Goal: Task Accomplishment & Management: Use online tool/utility

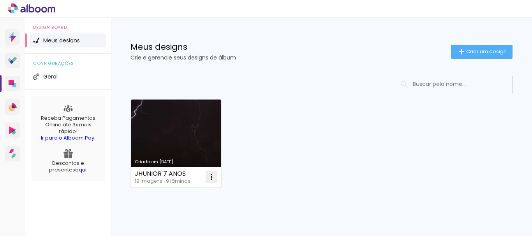
click at [212, 175] on iron-icon at bounding box center [211, 176] width 9 height 9
click at [167, 194] on span "Abrir" at bounding box center [165, 194] width 12 height 5
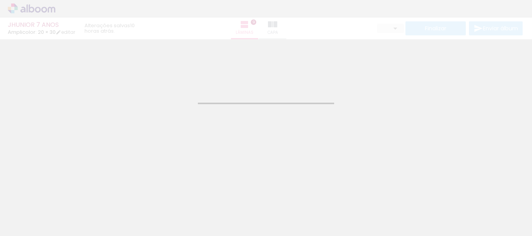
type input "10"
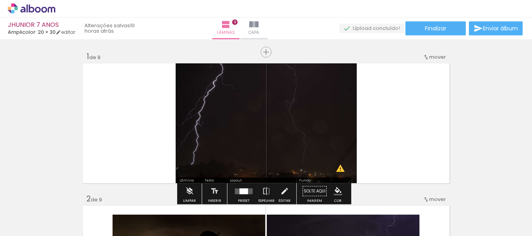
click at [85, 210] on div at bounding box center [78, 210] width 39 height 26
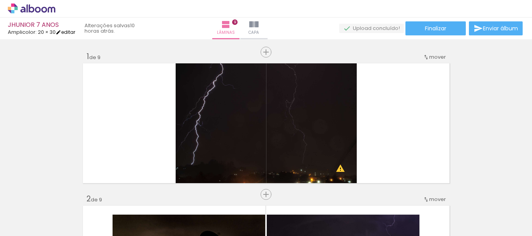
click at [69, 32] on link "editar" at bounding box center [65, 32] width 19 height 7
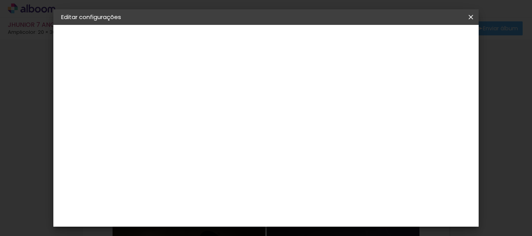
click at [297, 37] on paper-button "Voltar" at bounding box center [281, 41] width 32 height 13
click at [278, 43] on div "Voltar Avançar" at bounding box center [238, 41] width 77 height 13
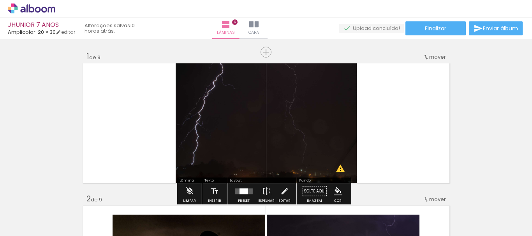
click at [28, 212] on input "Todas as fotos" at bounding box center [22, 212] width 30 height 7
click at [25, 197] on iron-dropdown at bounding box center [25, 205] width 40 height 17
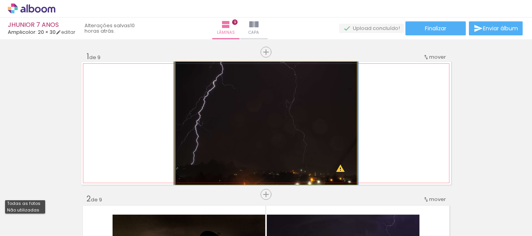
click at [338, 170] on quentale-photo at bounding box center [266, 123] width 181 height 123
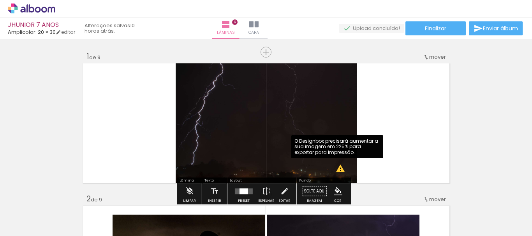
click at [339, 170] on quentale-photo at bounding box center [266, 123] width 181 height 123
click at [338, 170] on quentale-photo at bounding box center [266, 123] width 181 height 123
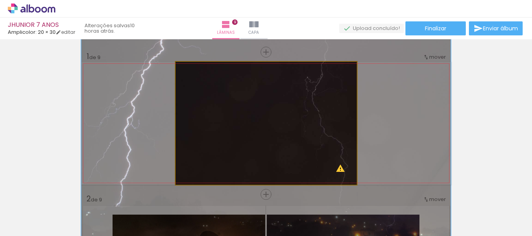
drag, startPoint x: 191, startPoint y: 72, endPoint x: 229, endPoint y: 72, distance: 37.4
click at [229, 72] on div at bounding box center [205, 70] width 54 height 12
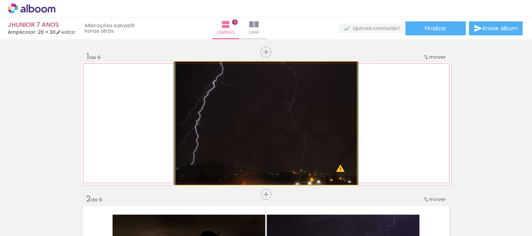
drag, startPoint x: 222, startPoint y: 70, endPoint x: 185, endPoint y: 72, distance: 36.7
type paper-slider "100"
click at [188, 72] on div at bounding box center [194, 70] width 12 height 12
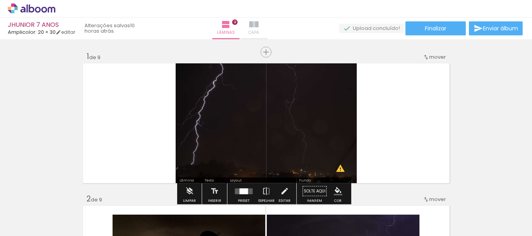
click at [258, 27] on iron-icon at bounding box center [253, 24] width 9 height 9
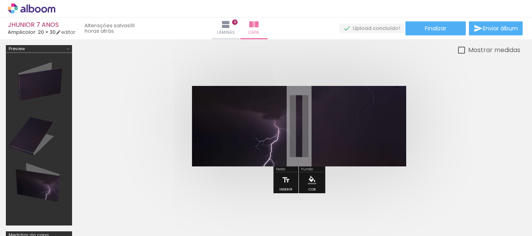
scroll to position [39, 0]
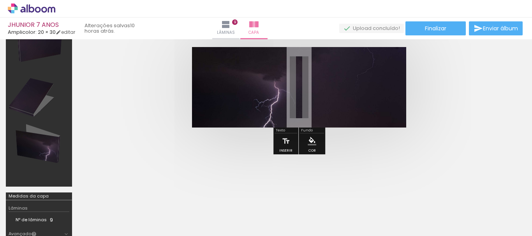
click at [51, 148] on div at bounding box center [39, 100] width 61 height 167
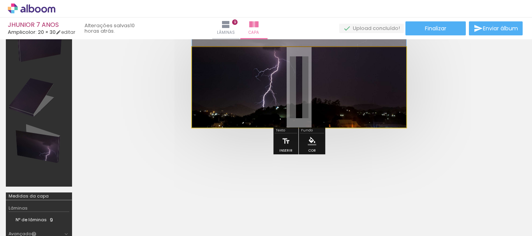
drag, startPoint x: 235, startPoint y: 107, endPoint x: 240, endPoint y: 71, distance: 35.8
drag, startPoint x: 242, startPoint y: 98, endPoint x: 244, endPoint y: 90, distance: 7.6
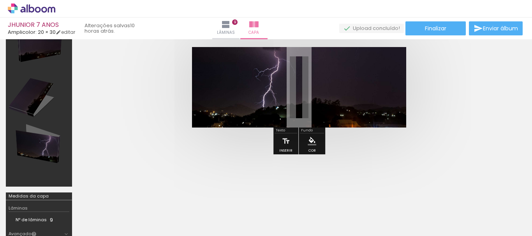
click at [360, 29] on quentale-upload-monitor at bounding box center [371, 29] width 65 height 10
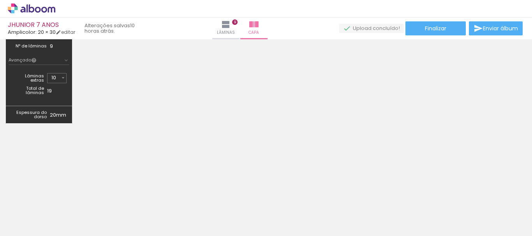
scroll to position [0, 0]
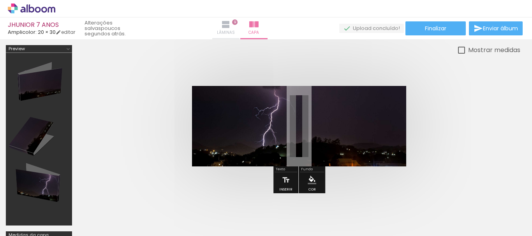
click at [230, 28] on iron-icon at bounding box center [225, 24] width 9 height 9
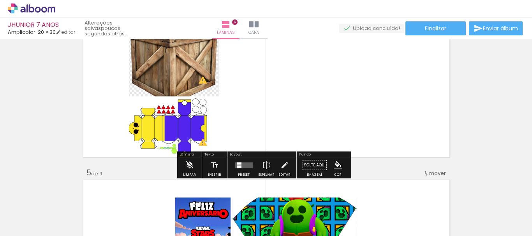
scroll to position [467, 0]
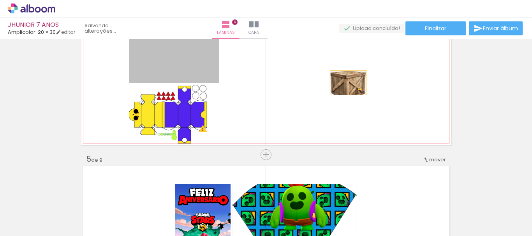
drag, startPoint x: 164, startPoint y: 62, endPoint x: 345, endPoint y: 83, distance: 182.2
click at [345, 83] on quentale-layouter at bounding box center [265, 83] width 369 height 123
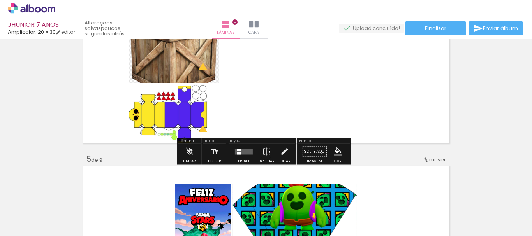
click at [242, 151] on quentale-layouter at bounding box center [244, 152] width 18 height 6
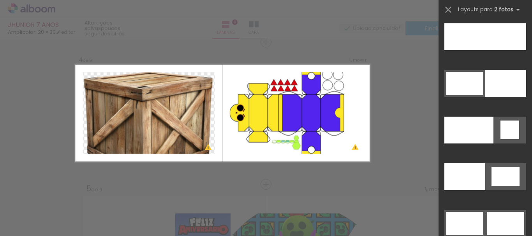
scroll to position [3830, 0]
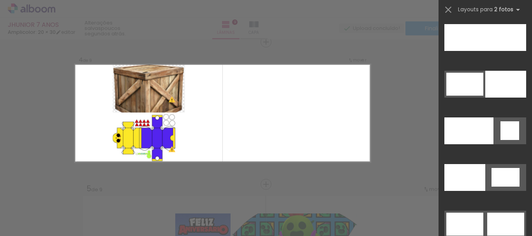
click at [95, 216] on div at bounding box center [77, 210] width 35 height 23
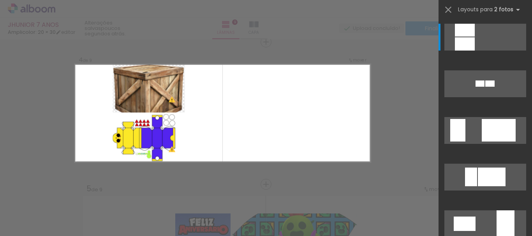
click at [95, 216] on div at bounding box center [77, 210] width 35 height 23
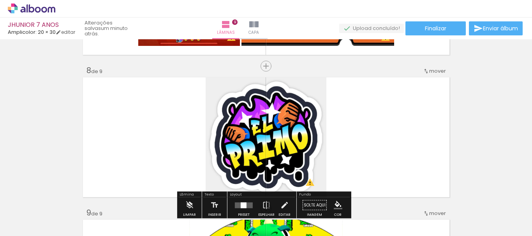
scroll to position [995, 0]
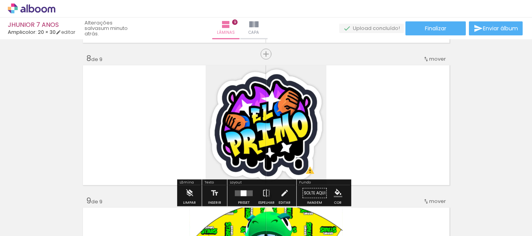
click at [299, 140] on quentale-photo at bounding box center [266, 125] width 121 height 123
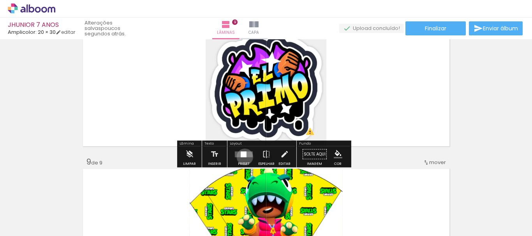
click at [243, 157] on div at bounding box center [244, 154] width 6 height 6
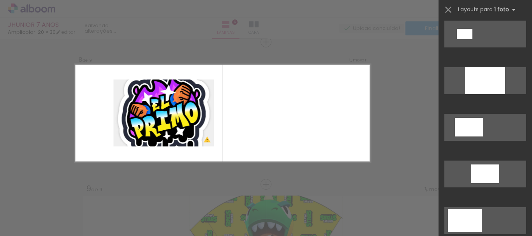
scroll to position [1191, 0]
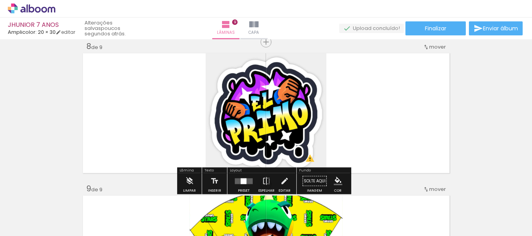
click at [95, 204] on div at bounding box center [77, 210] width 35 height 23
click at [95, 208] on div at bounding box center [77, 210] width 35 height 23
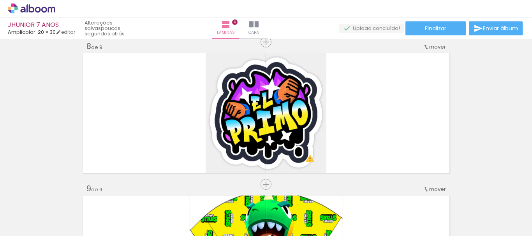
click at [95, 213] on div at bounding box center [77, 210] width 35 height 23
click at [95, 211] on div at bounding box center [77, 210] width 35 height 23
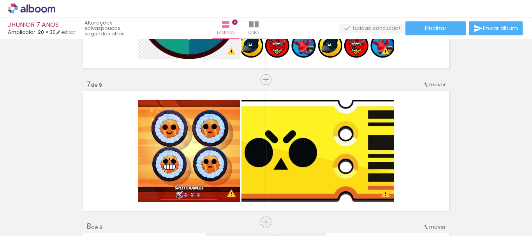
scroll to position [840, 0]
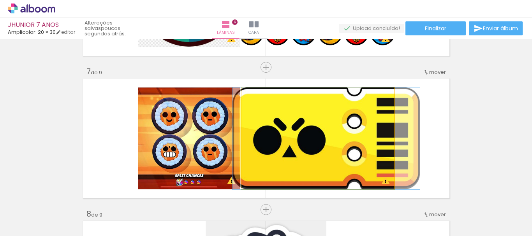
drag, startPoint x: 377, startPoint y: 127, endPoint x: 385, endPoint y: 130, distance: 9.1
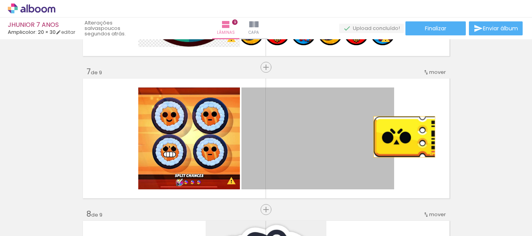
drag, startPoint x: 369, startPoint y: 137, endPoint x: 401, endPoint y: 137, distance: 32.3
click at [401, 137] on quentale-layouter at bounding box center [265, 138] width 369 height 123
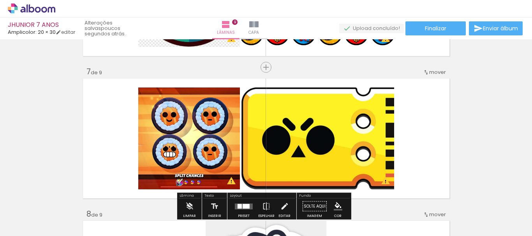
click at [360, 141] on quentale-photo at bounding box center [317, 139] width 153 height 102
click at [408, 131] on quentale-layouter at bounding box center [265, 138] width 369 height 123
click at [266, 69] on span "Inserir lâmina" at bounding box center [269, 67] width 30 height 5
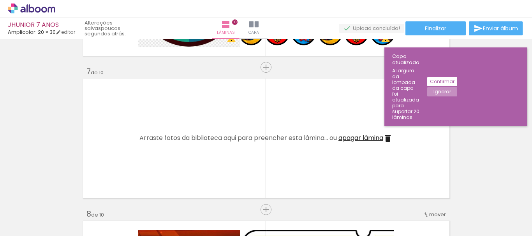
click at [0, 0] on slot "Ignorar" at bounding box center [0, 0] width 0 height 0
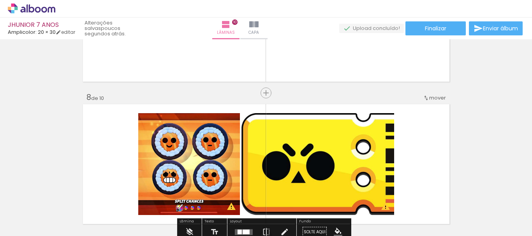
scroll to position [918, 0]
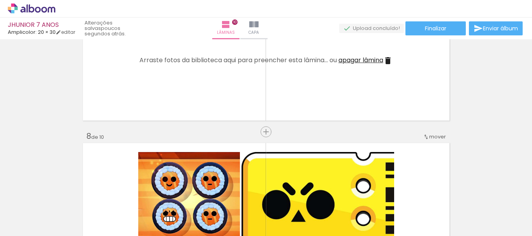
drag, startPoint x: 327, startPoint y: 110, endPoint x: 308, endPoint y: 106, distance: 18.6
click at [308, 106] on quentale-layouter at bounding box center [265, 60] width 369 height 123
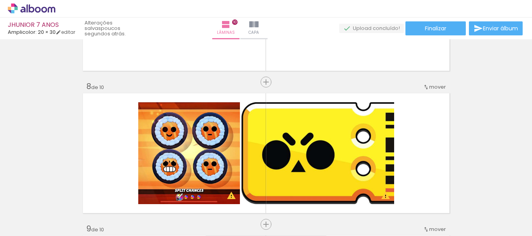
scroll to position [995, 0]
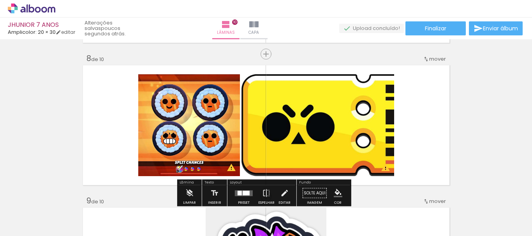
click at [306, 129] on quentale-photo at bounding box center [317, 125] width 153 height 102
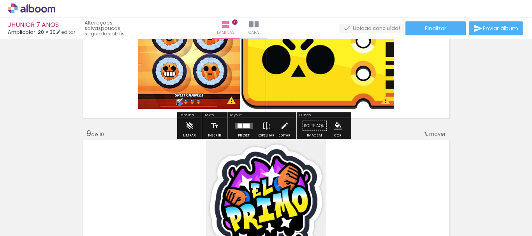
scroll to position [1073, 0]
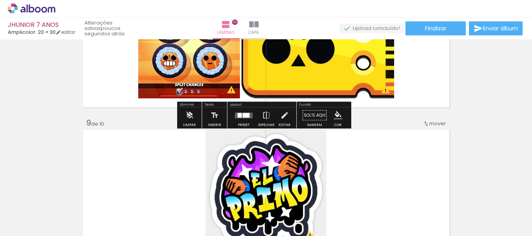
click at [243, 114] on div at bounding box center [246, 115] width 7 height 5
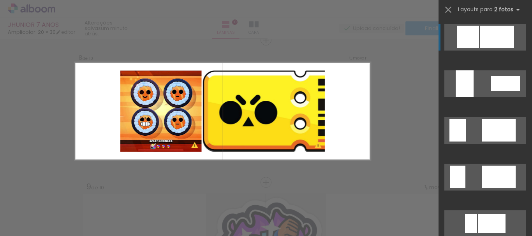
scroll to position [1007, 0]
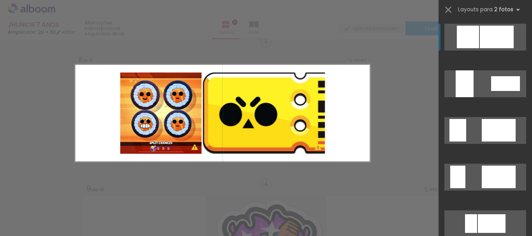
click at [466, 119] on div at bounding box center [457, 130] width 17 height 23
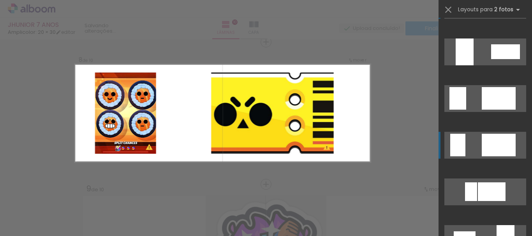
scroll to position [78, 0]
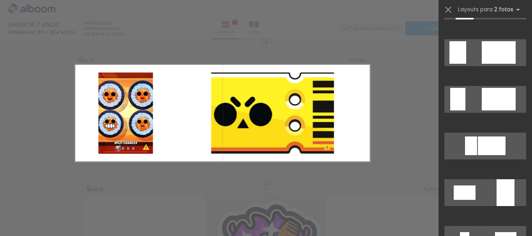
click at [354, 120] on quentale-layouter at bounding box center [221, 113] width 295 height 98
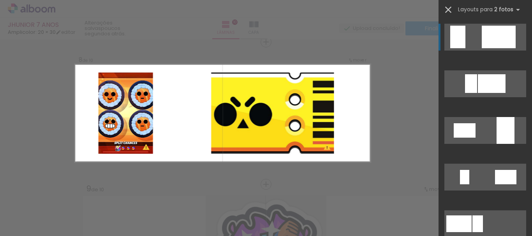
click at [448, 14] on iron-icon at bounding box center [448, 9] width 11 height 11
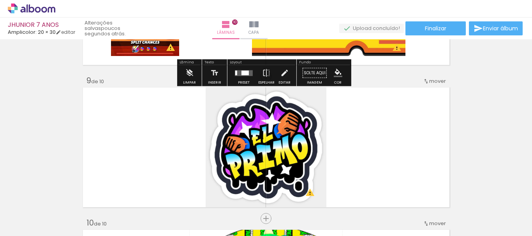
scroll to position [1124, 0]
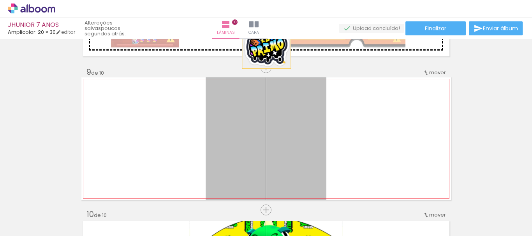
drag, startPoint x: 284, startPoint y: 137, endPoint x: 263, endPoint y: 44, distance: 95.0
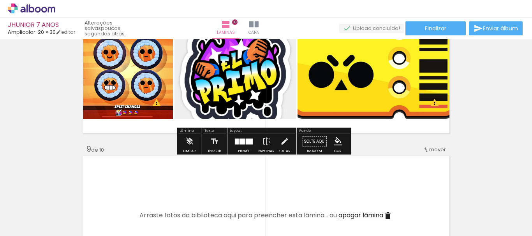
scroll to position [1007, 0]
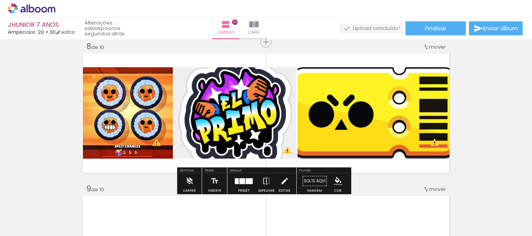
click at [247, 181] on div at bounding box center [249, 181] width 7 height 6
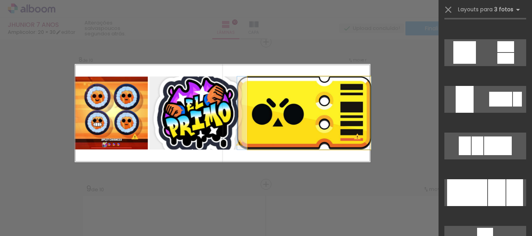
scroll to position [0, 0]
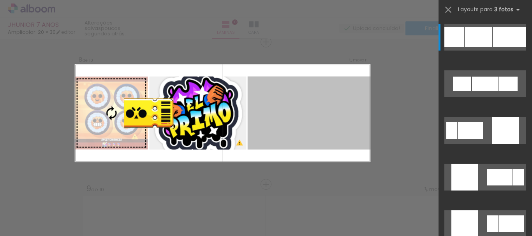
drag, startPoint x: 273, startPoint y: 116, endPoint x: 105, endPoint y: 113, distance: 167.4
click at [0, 0] on slot at bounding box center [0, 0] width 0 height 0
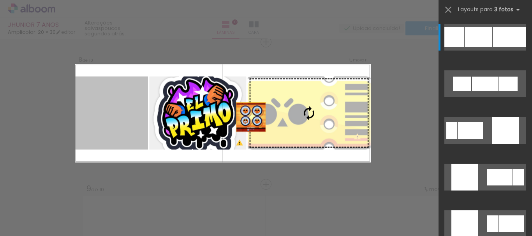
drag, startPoint x: 120, startPoint y: 120, endPoint x: 283, endPoint y: 118, distance: 162.7
click at [0, 0] on slot at bounding box center [0, 0] width 0 height 0
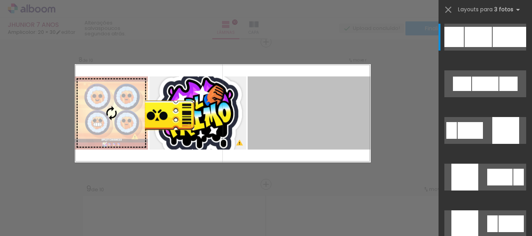
drag, startPoint x: 283, startPoint y: 118, endPoint x: 119, endPoint y: 116, distance: 163.9
click at [0, 0] on slot at bounding box center [0, 0] width 0 height 0
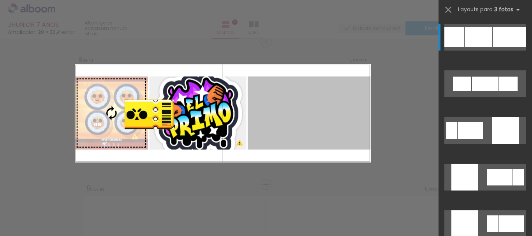
drag, startPoint x: 270, startPoint y: 120, endPoint x: 106, endPoint y: 115, distance: 164.0
click at [0, 0] on slot at bounding box center [0, 0] width 0 height 0
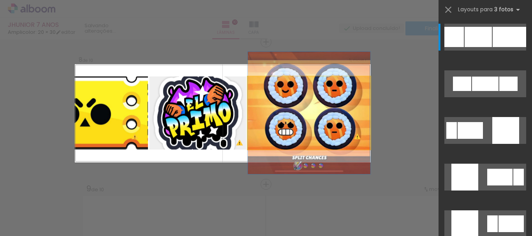
click at [0, 0] on slot at bounding box center [0, 0] width 0 height 0
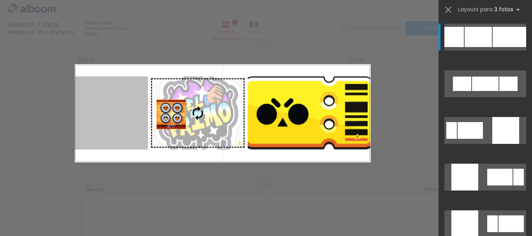
drag, startPoint x: 124, startPoint y: 113, endPoint x: 183, endPoint y: 115, distance: 58.8
click at [0, 0] on slot at bounding box center [0, 0] width 0 height 0
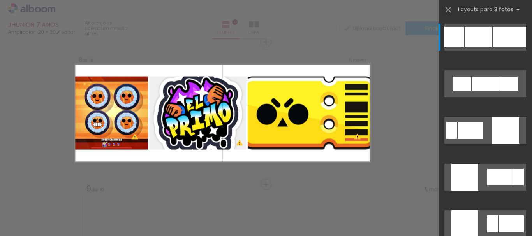
click at [183, 115] on quentale-photo at bounding box center [197, 113] width 97 height 73
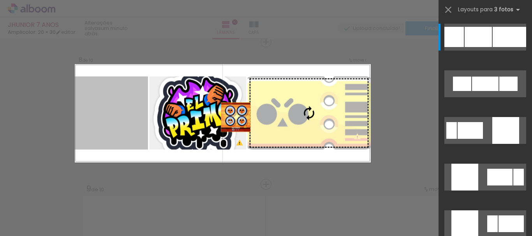
drag, startPoint x: 119, startPoint y: 121, endPoint x: 264, endPoint y: 118, distance: 144.8
click at [0, 0] on slot at bounding box center [0, 0] width 0 height 0
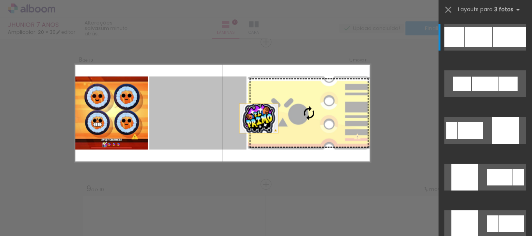
drag, startPoint x: 271, startPoint y: 120, endPoint x: 197, endPoint y: 131, distance: 75.2
click at [0, 0] on slot at bounding box center [0, 0] width 0 height 0
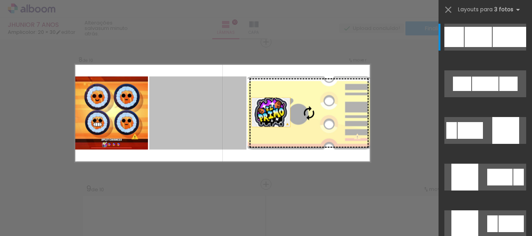
drag, startPoint x: 186, startPoint y: 113, endPoint x: 342, endPoint y: 97, distance: 156.1
click at [0, 0] on slot at bounding box center [0, 0] width 0 height 0
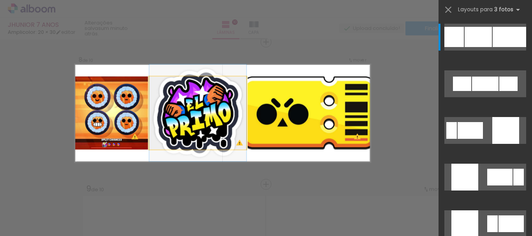
click at [215, 127] on quentale-photo at bounding box center [197, 113] width 97 height 73
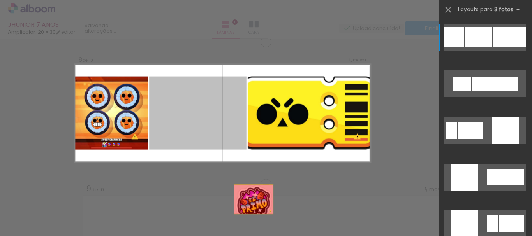
drag, startPoint x: 215, startPoint y: 127, endPoint x: 264, endPoint y: 221, distance: 106.6
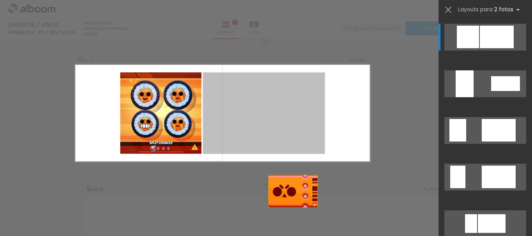
drag, startPoint x: 267, startPoint y: 129, endPoint x: 301, endPoint y: 218, distance: 95.9
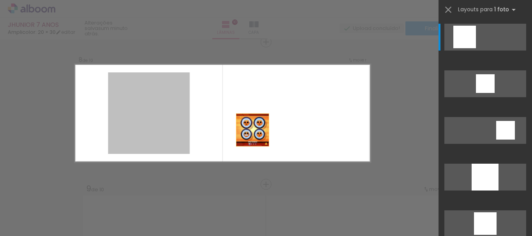
drag, startPoint x: 170, startPoint y: 136, endPoint x: 284, endPoint y: 134, distance: 114.1
click at [284, 134] on quentale-layouter at bounding box center [221, 113] width 295 height 98
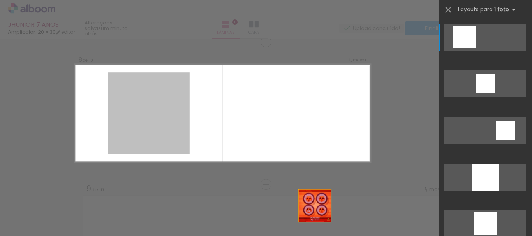
drag, startPoint x: 166, startPoint y: 127, endPoint x: 348, endPoint y: 224, distance: 206.6
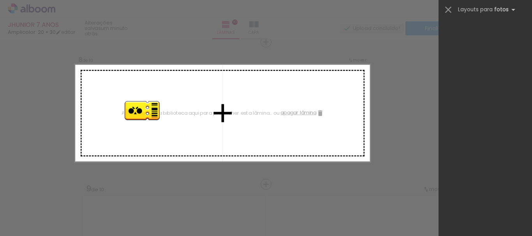
drag, startPoint x: 300, startPoint y: 214, endPoint x: 138, endPoint y: 124, distance: 185.4
click at [138, 124] on quentale-workspace at bounding box center [266, 118] width 532 height 236
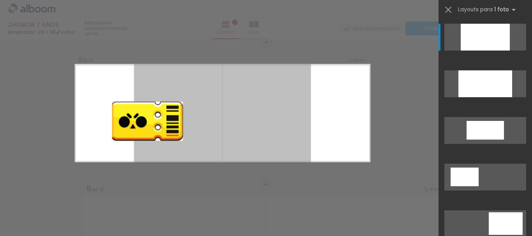
drag, startPoint x: 170, startPoint y: 127, endPoint x: 125, endPoint y: 123, distance: 44.9
click at [125, 123] on quentale-layouter at bounding box center [221, 113] width 295 height 98
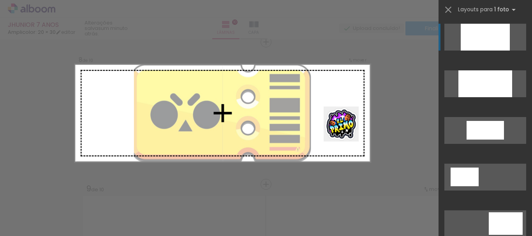
drag, startPoint x: 252, startPoint y: 213, endPoint x: 347, endPoint y: 130, distance: 126.0
click at [347, 130] on quentale-workspace at bounding box center [266, 118] width 532 height 236
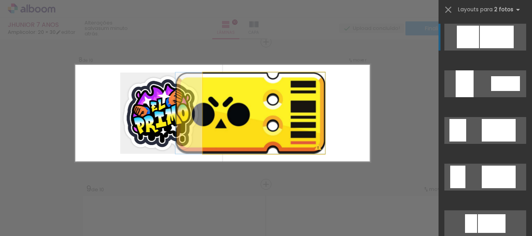
drag, startPoint x: 274, startPoint y: 125, endPoint x: 178, endPoint y: 118, distance: 96.8
click at [0, 0] on slot at bounding box center [0, 0] width 0 height 0
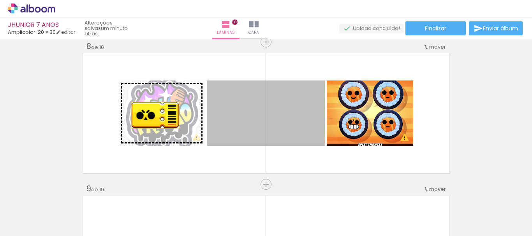
drag, startPoint x: 245, startPoint y: 118, endPoint x: 152, endPoint y: 115, distance: 92.7
click at [0, 0] on slot at bounding box center [0, 0] width 0 height 0
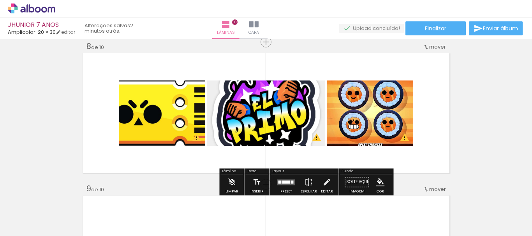
click at [284, 183] on div at bounding box center [286, 182] width 8 height 3
